Goal: Task Accomplishment & Management: Use online tool/utility

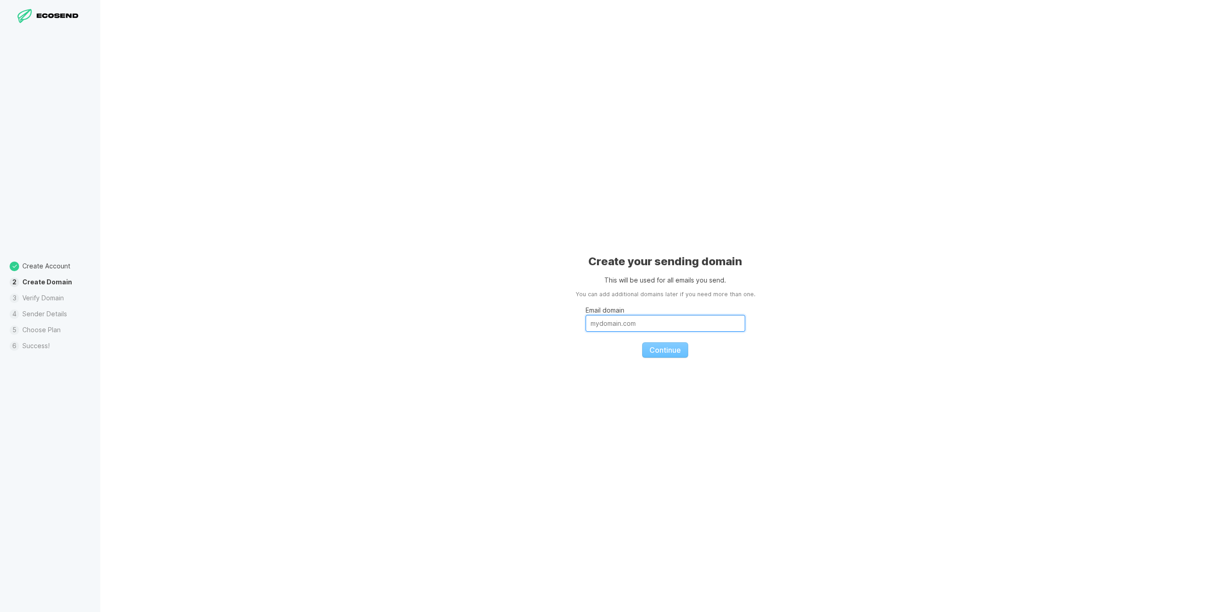
click at [634, 326] on input "Email domain" at bounding box center [666, 323] width 160 height 17
click at [341, 328] on div "Create your sending domain This will be used for all emails you send. You can a…" at bounding box center [665, 306] width 1130 height 612
click at [660, 325] on input "Email domain" at bounding box center [666, 323] width 160 height 17
click at [662, 319] on input "[EMAIL_ADDRESS][DOMAIN_NAME]" at bounding box center [666, 317] width 160 height 17
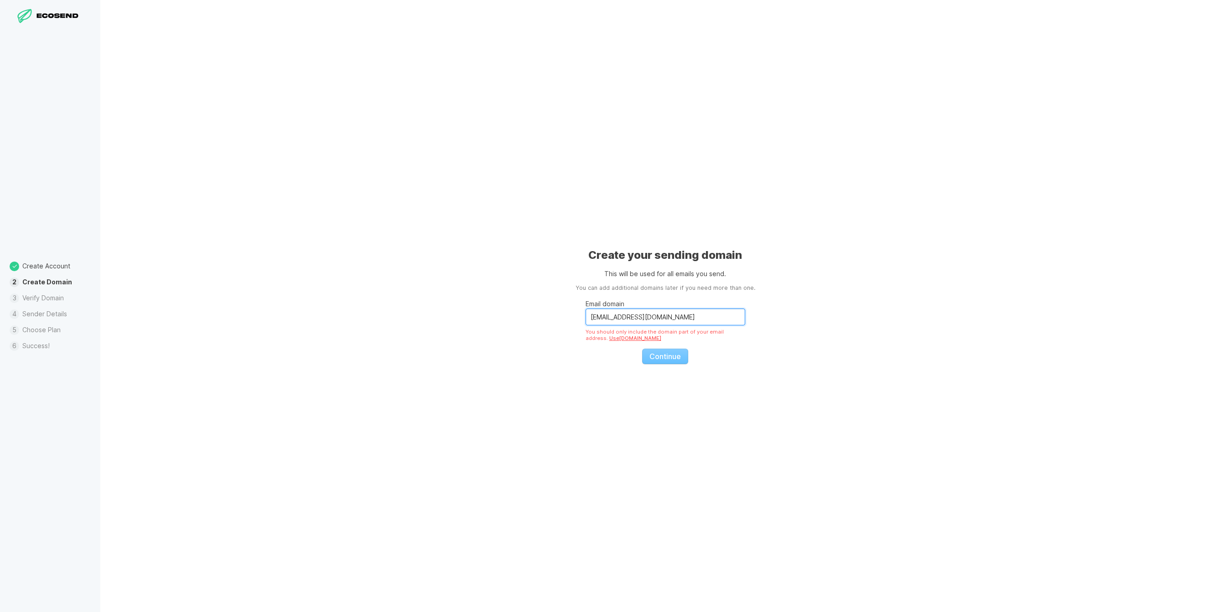
click at [662, 319] on input "[EMAIL_ADDRESS][DOMAIN_NAME]" at bounding box center [666, 317] width 160 height 17
click at [658, 318] on input "[EMAIL_ADDRESS][DOMAIN_NAME]" at bounding box center [666, 317] width 160 height 17
drag, startPoint x: 582, startPoint y: 318, endPoint x: 573, endPoint y: 318, distance: 9.1
click at [573, 318] on div "Create your sending domain This will be used for all emails you send. You can a…" at bounding box center [665, 306] width 1130 height 612
type input "[DOMAIN_NAME]"
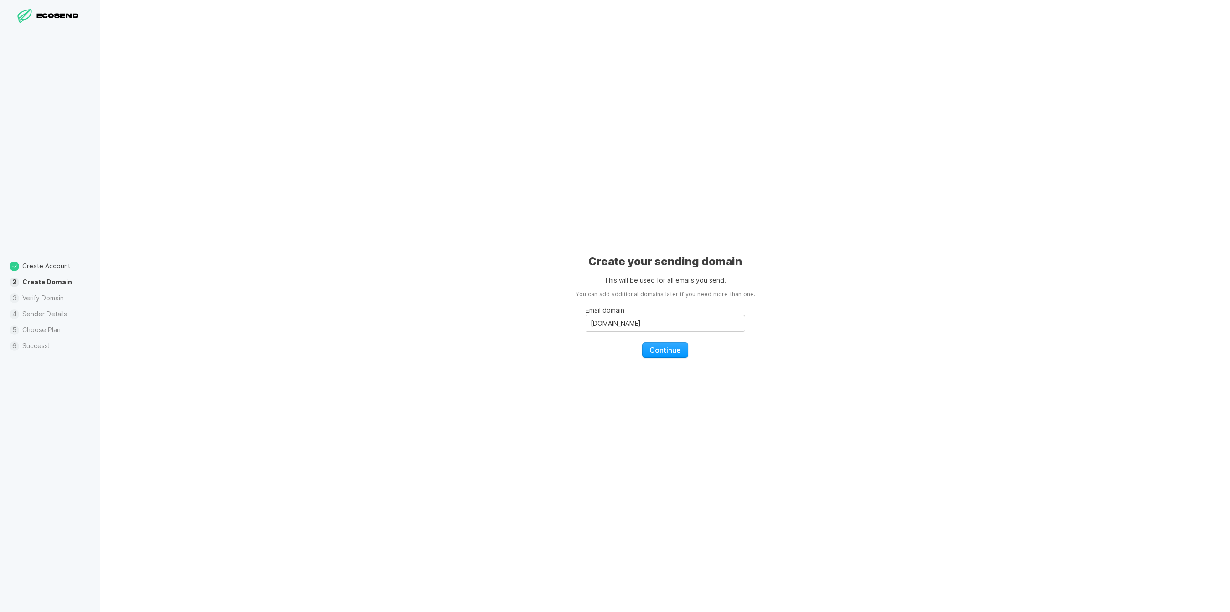
click at [646, 347] on fieldset "Email domain [DOMAIN_NAME] Continue" at bounding box center [666, 328] width 160 height 59
